Goal: Find specific page/section: Find specific page/section

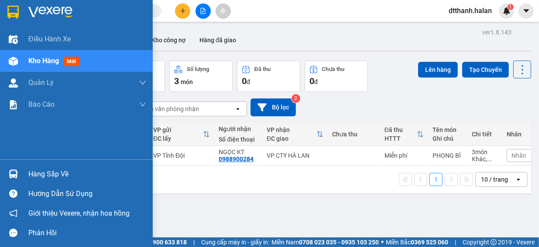
click at [10, 175] on img at bounding box center [13, 174] width 9 height 9
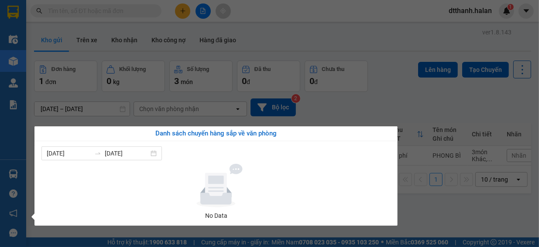
drag, startPoint x: 438, startPoint y: 226, endPoint x: 482, endPoint y: 192, distance: 55.1
click at [455, 216] on section "Kết quả tìm kiếm ( 0 ) Bộ lọc No Data dtthanh.halan 1 Điều hành xe Kho hàng mới…" at bounding box center [269, 123] width 539 height 247
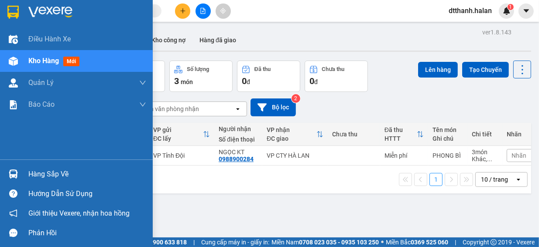
click at [51, 171] on div "Hàng sắp về" at bounding box center [87, 174] width 118 height 13
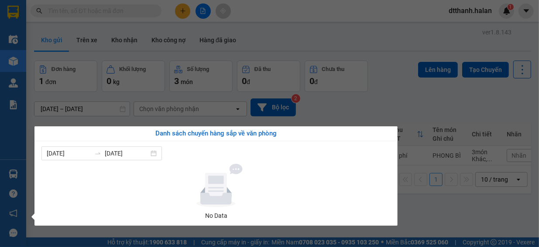
click at [472, 202] on section "Kết quả tìm kiếm ( 0 ) Bộ lọc No Data dtthanh.halan 1 Điều hành xe Kho hàng mới…" at bounding box center [269, 123] width 539 height 247
